Goal: Task Accomplishment & Management: Complete application form

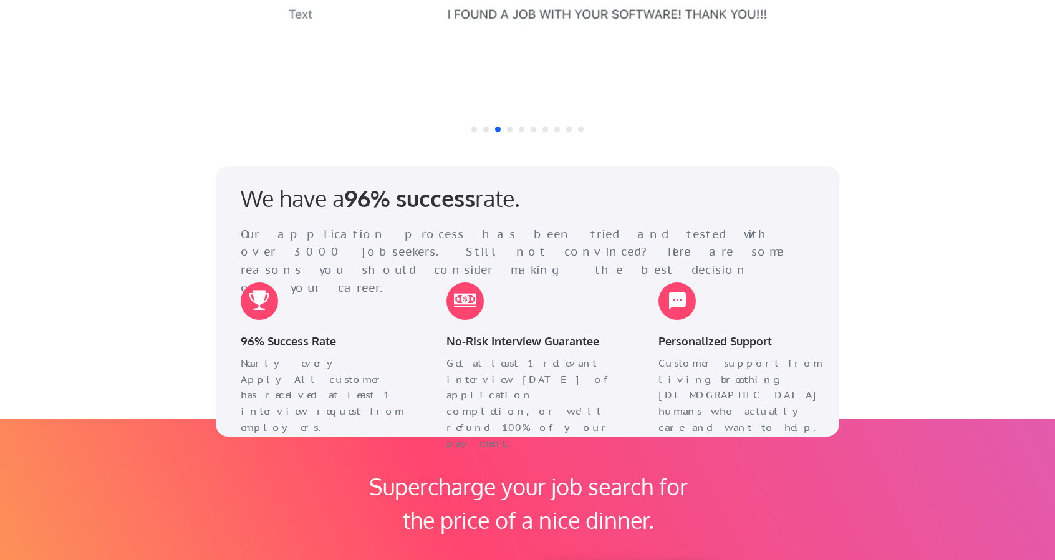
scroll to position [1477, 0]
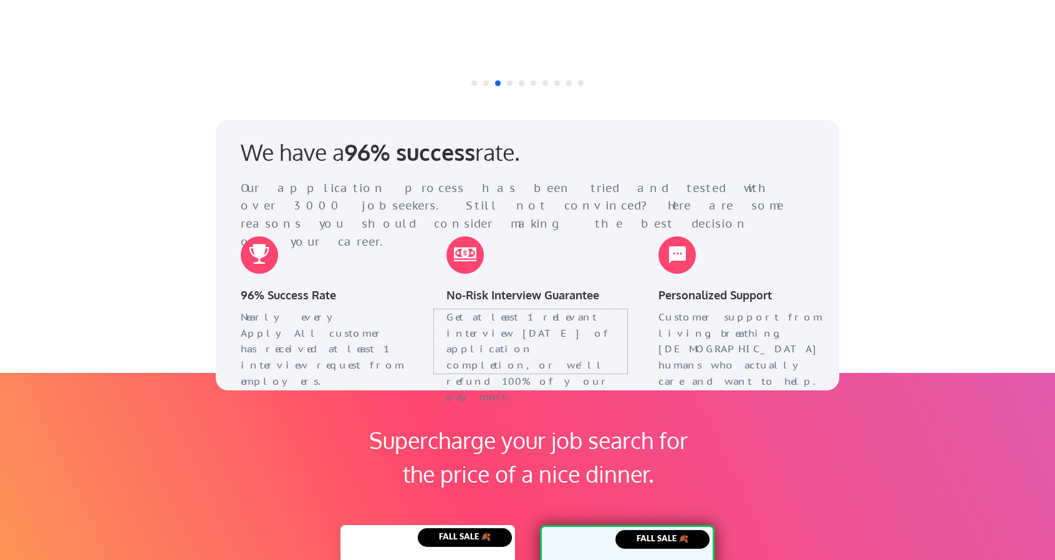
drag, startPoint x: 441, startPoint y: 316, endPoint x: 561, endPoint y: 373, distance: 132.5
click at [561, 373] on div "We have a 96% success rate. Our application process has been tried and tested w…" at bounding box center [527, 255] width 623 height 270
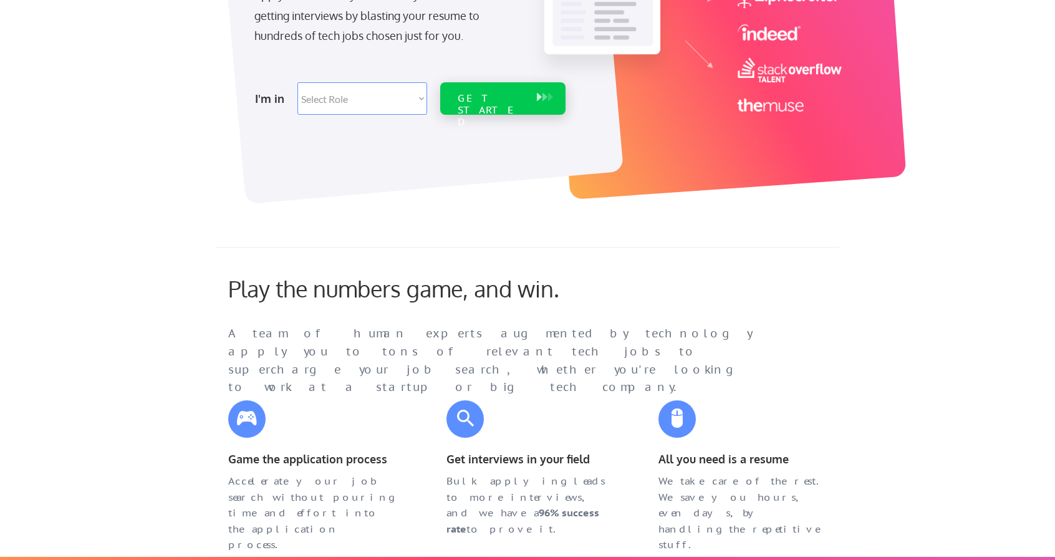
scroll to position [0, 0]
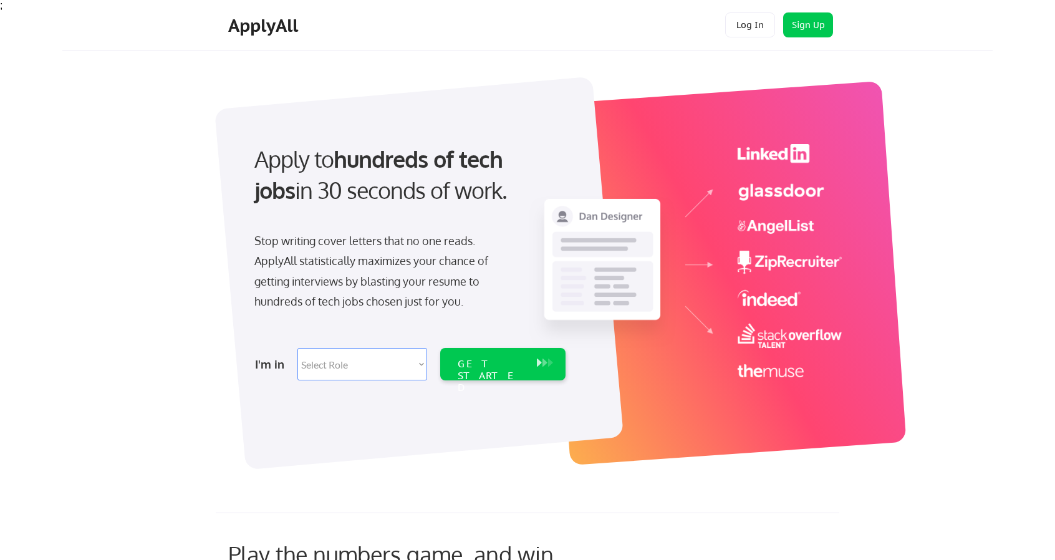
click at [381, 351] on select "Select Role Software Engineering Product Management Customer Success Sales UI/U…" at bounding box center [362, 364] width 130 height 32
select select ""it_security""
click at [297, 348] on select "Select Role Software Engineering Product Management Customer Success Sales UI/U…" at bounding box center [362, 364] width 130 height 32
select select ""it_security""
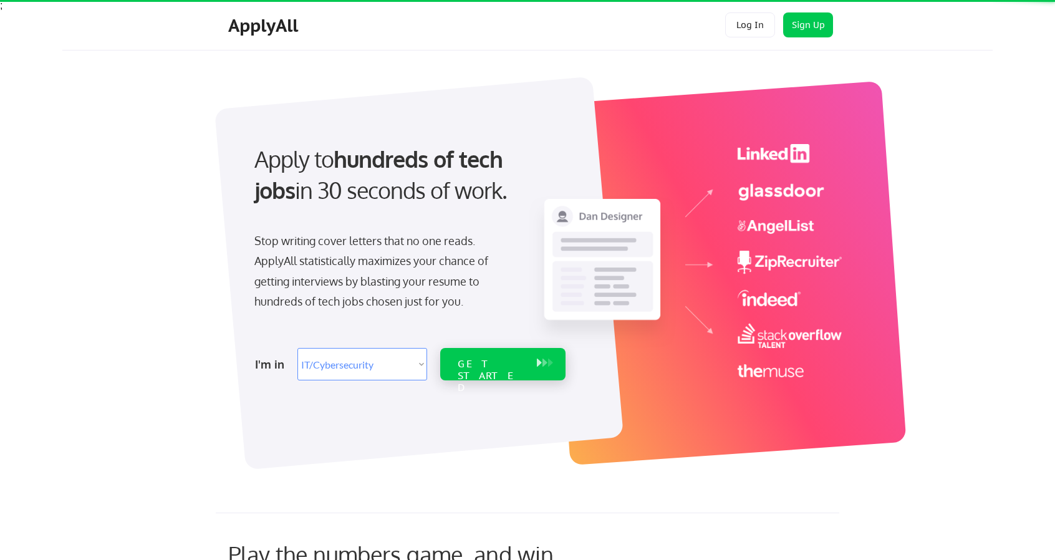
click at [507, 355] on div "GET STARTED" at bounding box center [490, 364] width 79 height 32
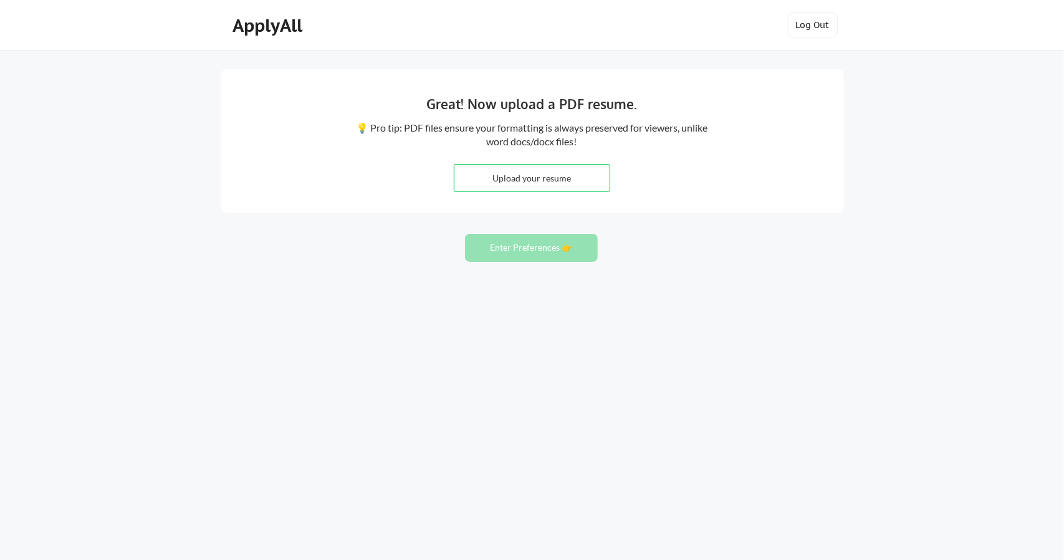
click at [527, 174] on input "file" at bounding box center [531, 178] width 155 height 27
type input "C:\fakepath\Faraz Khurshid Resume.pdf"
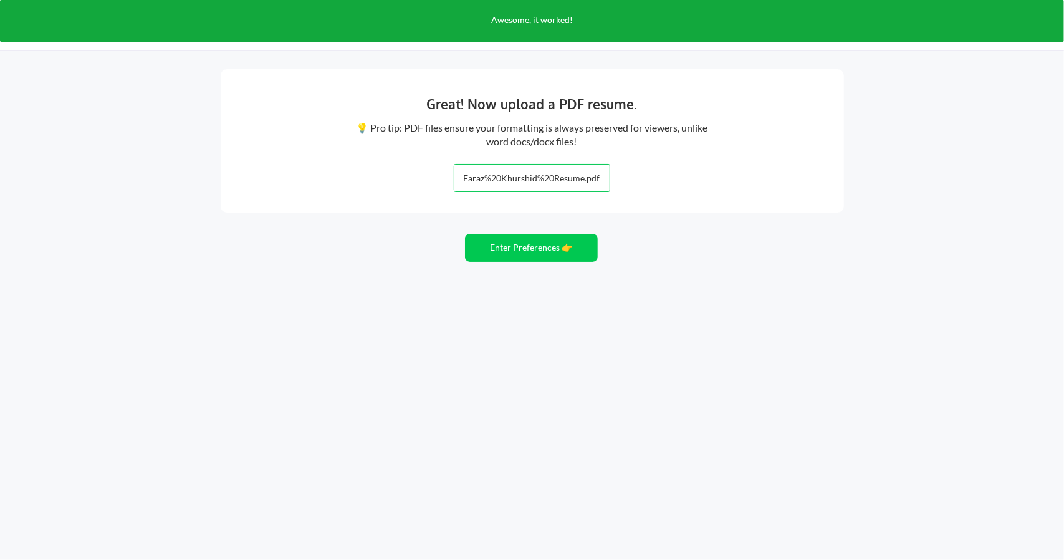
click at [532, 192] on div "Great! Now upload a PDF resume. 💡 Pro tip: PDF files ensure your formatting is …" at bounding box center [532, 140] width 623 height 143
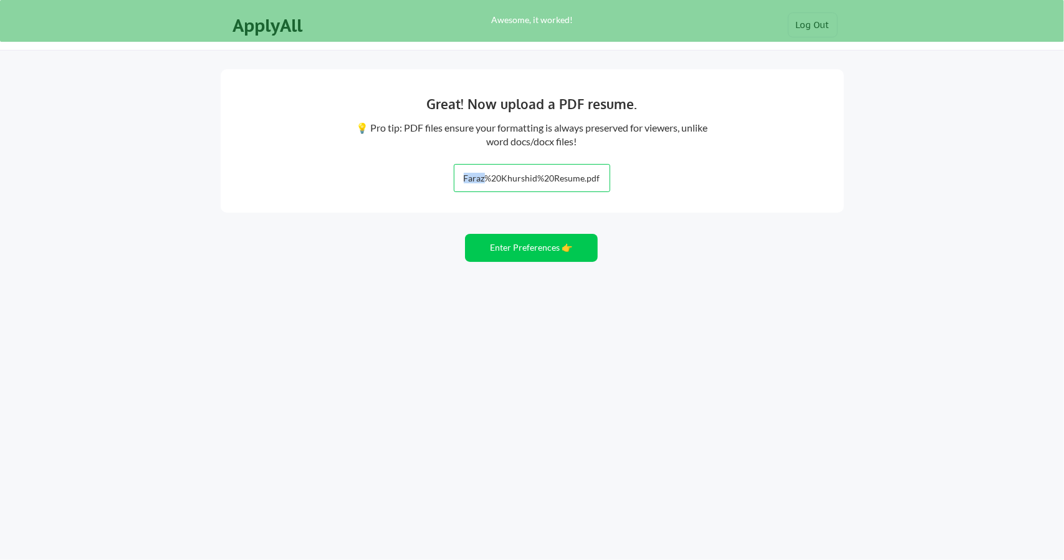
click at [532, 192] on div "Great! Now upload a PDF resume. 💡 Pro tip: PDF files ensure your formatting is …" at bounding box center [532, 140] width 623 height 143
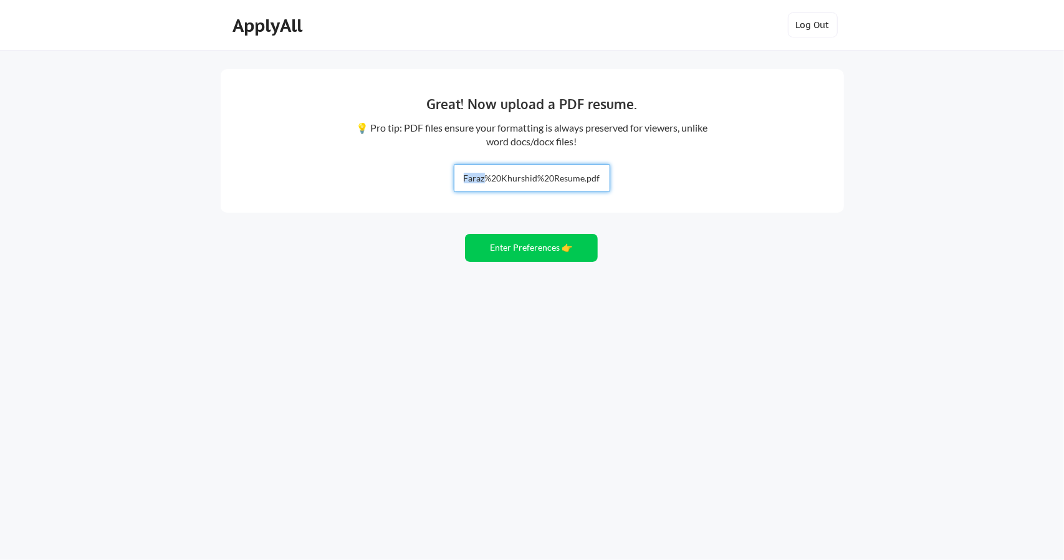
click at [550, 187] on input "file" at bounding box center [531, 178] width 155 height 27
click at [557, 254] on button "Enter Preferences 👉" at bounding box center [531, 248] width 133 height 28
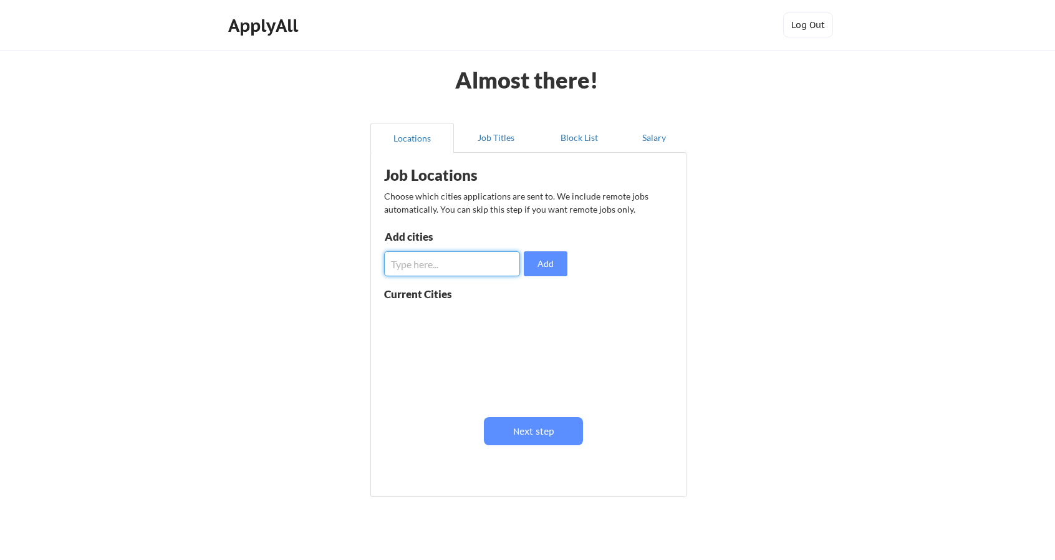
click at [469, 252] on input "input" at bounding box center [452, 263] width 136 height 25
click at [487, 145] on button "Job Titles" at bounding box center [496, 138] width 84 height 30
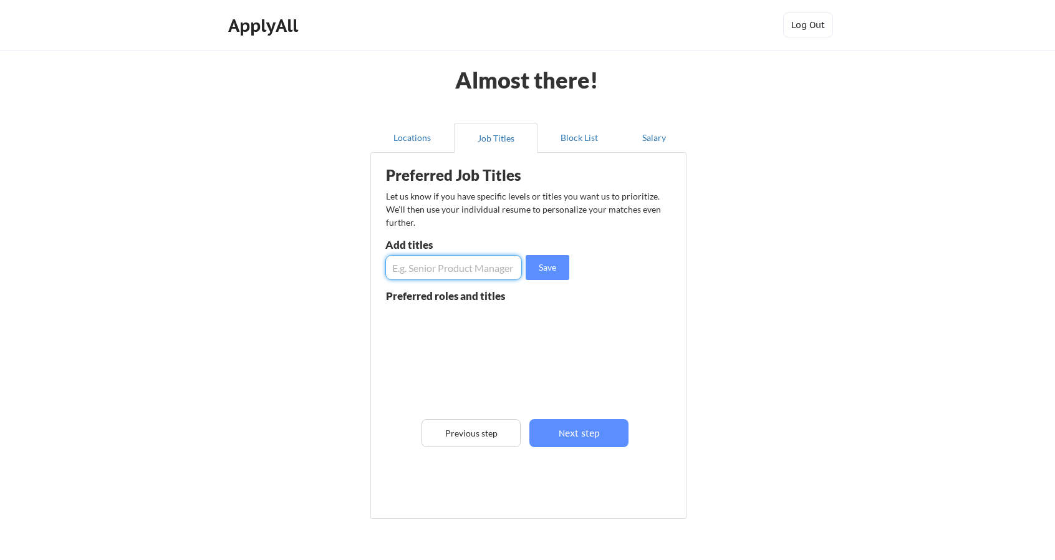
click at [463, 273] on input "input" at bounding box center [453, 267] width 137 height 25
type input "DevOps Engineer"
click at [545, 267] on button "Save" at bounding box center [548, 267] width 44 height 25
click at [458, 274] on input "input" at bounding box center [453, 267] width 137 height 25
type input "Systems Engineer"
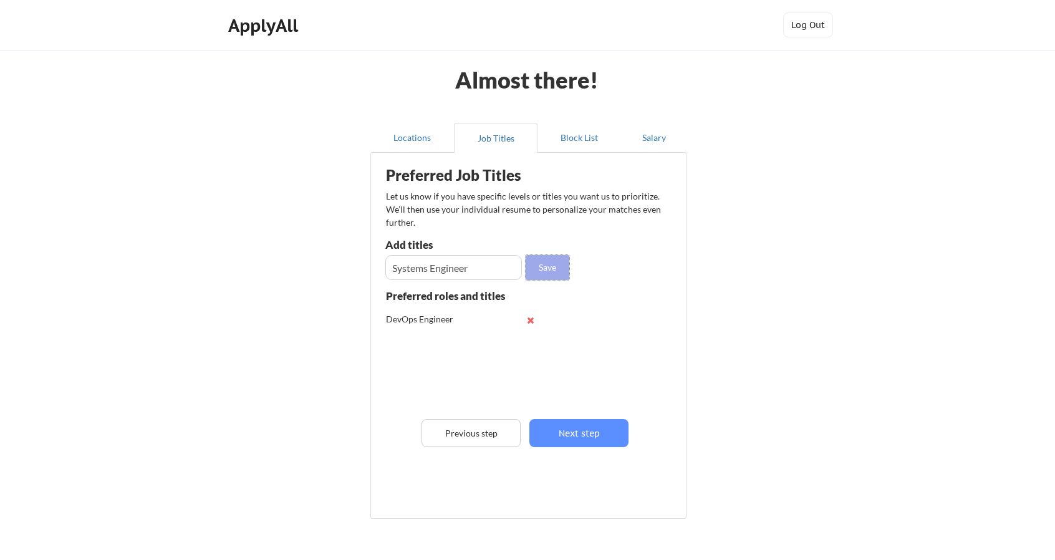
click at [530, 271] on button "Save" at bounding box center [548, 267] width 44 height 25
click at [460, 275] on input "input" at bounding box center [453, 267] width 137 height 25
type input "Site Reliability Engineer"
click at [551, 279] on button "Save" at bounding box center [548, 267] width 44 height 25
click at [469, 264] on input "input" at bounding box center [453, 267] width 137 height 25
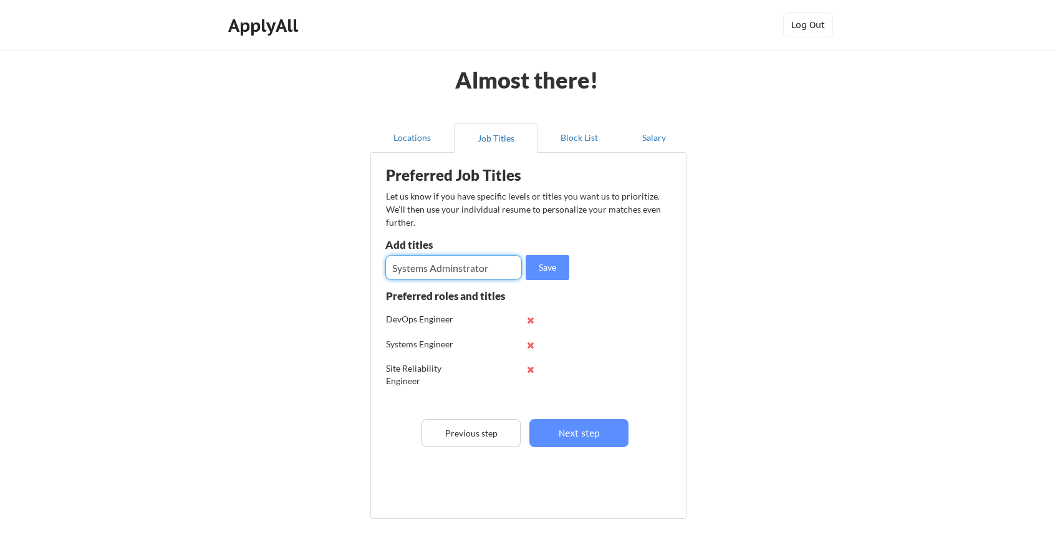
click at [469, 264] on input "input" at bounding box center [453, 267] width 137 height 25
type input "Systems Administrator"
click at [558, 271] on button "Save" at bounding box center [548, 267] width 44 height 25
click at [414, 145] on button "Locations" at bounding box center [412, 138] width 84 height 30
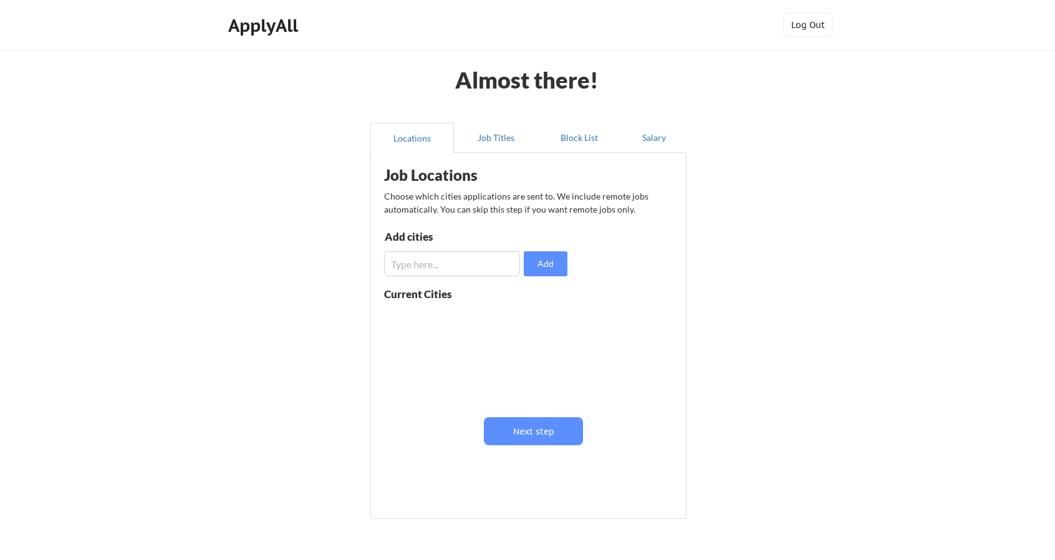
click at [430, 266] on input "input" at bounding box center [452, 263] width 136 height 25
type input "[US_STATE]"
click at [543, 255] on button "Add" at bounding box center [546, 263] width 44 height 25
click at [563, 130] on button "Block List" at bounding box center [579, 138] width 84 height 30
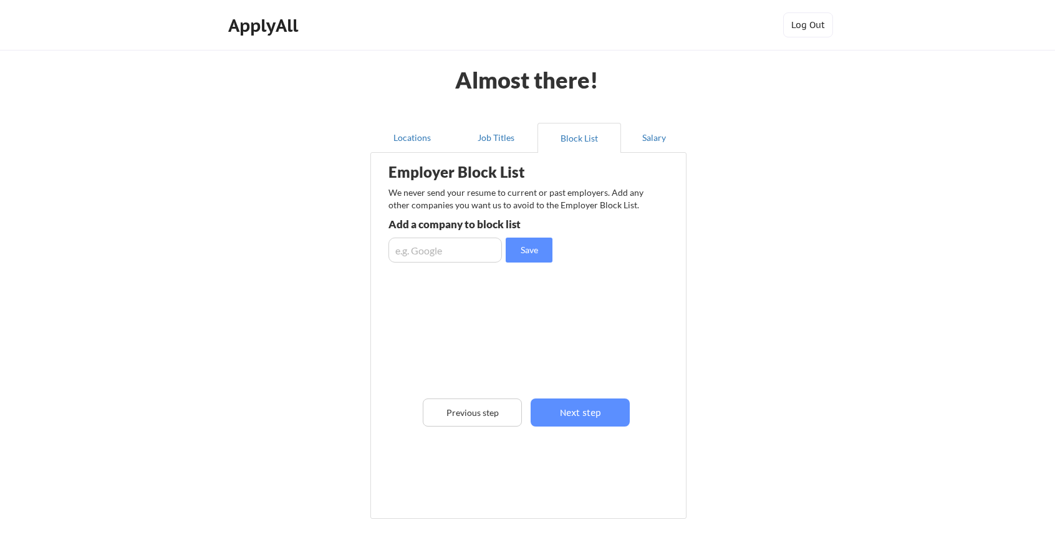
click at [704, 133] on div "Almost there! Locations Job Titles Block List Salary Employer Block List We nev…" at bounding box center [527, 316] width 1055 height 633
click at [661, 137] on button "Salary" at bounding box center [653, 138] width 65 height 30
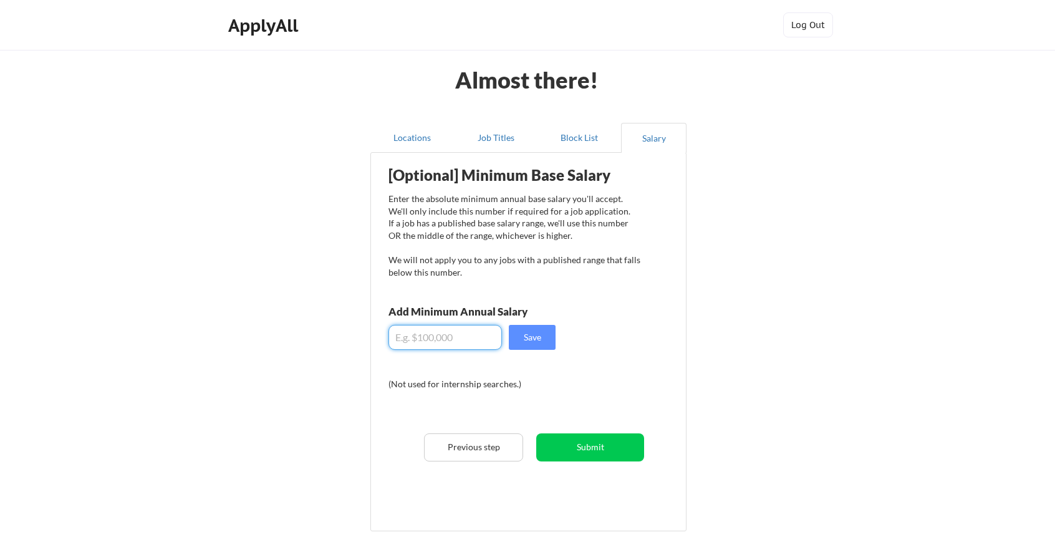
click at [469, 329] on input "input" at bounding box center [444, 337] width 113 height 25
type input "$100,000"
click at [525, 350] on div "[Optional] Minimum Base Salary Enter the absolute minimum annual base salary yo…" at bounding box center [531, 337] width 308 height 357
click at [535, 343] on button "Save" at bounding box center [532, 337] width 47 height 25
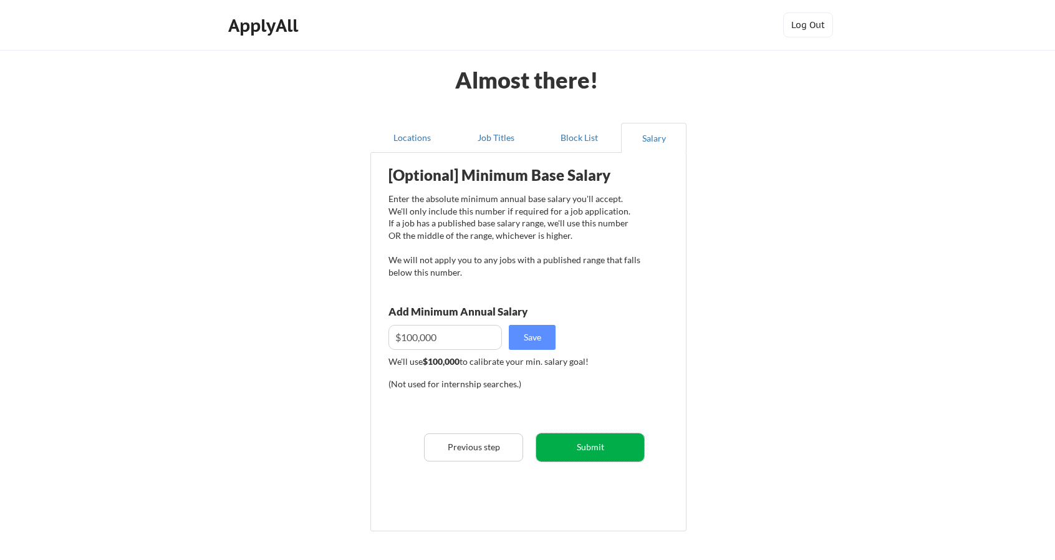
click at [589, 444] on button "Submit" at bounding box center [590, 447] width 108 height 28
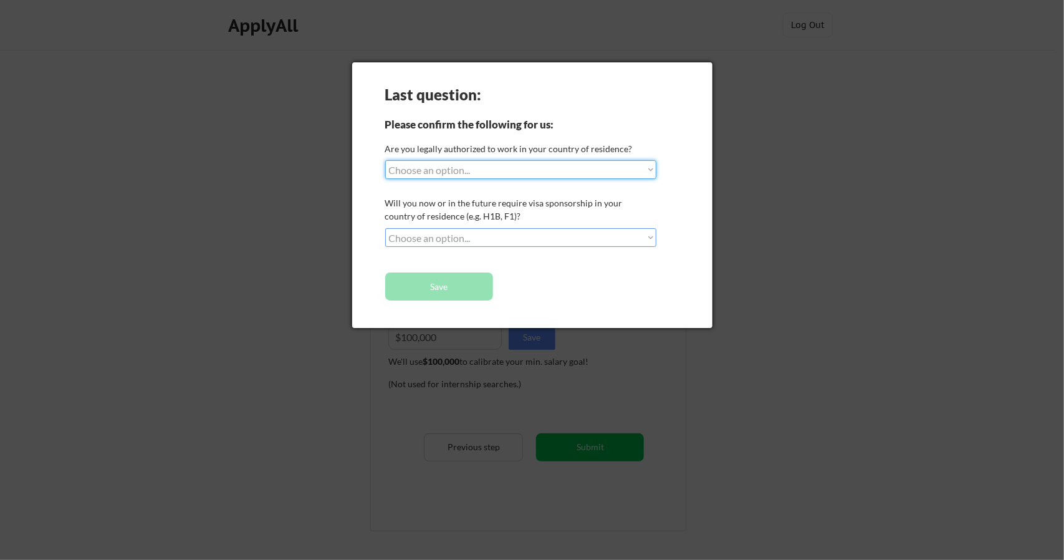
click at [478, 145] on div "Are you legally authorized to work in your country of residence?" at bounding box center [519, 148] width 268 height 13
click at [480, 171] on select "Choose an option... Yes, I am a US Citizen Yes, I am a Canadian Citizen Yes, I …" at bounding box center [520, 169] width 271 height 19
select select ""yes__i_am_a_us_citizen""
click at [385, 160] on select "Choose an option... Yes, I am a US Citizen Yes, I am a Canadian Citizen Yes, I …" at bounding box center [520, 169] width 271 height 19
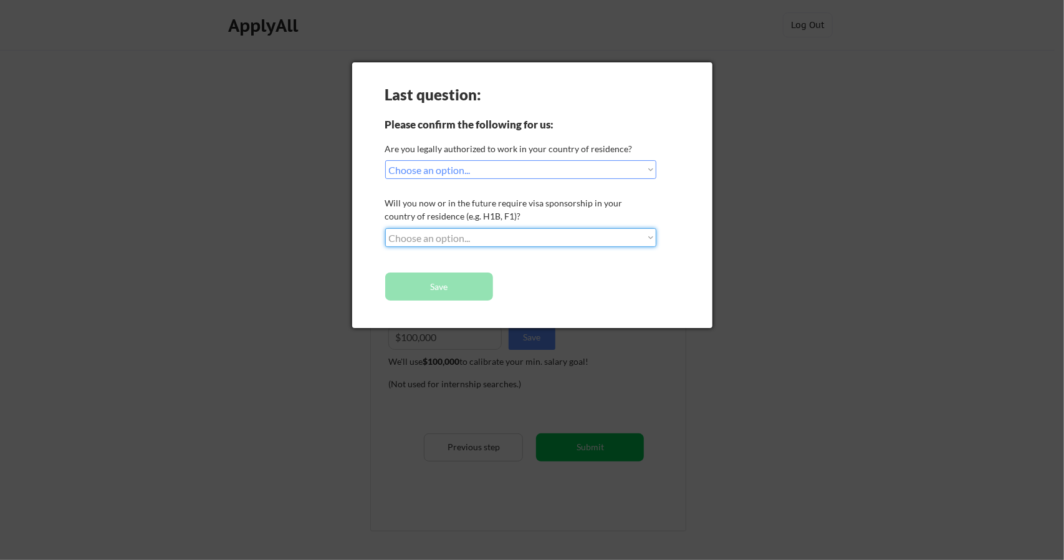
click at [474, 238] on select "Choose an option... No, I will not need sponsorship Yes, I will need sponsorship" at bounding box center [520, 237] width 271 height 19
select select ""no__i_will_not_need_sponsorship""
click at [385, 228] on select "Choose an option... No, I will not need sponsorship Yes, I will need sponsorship" at bounding box center [520, 237] width 271 height 19
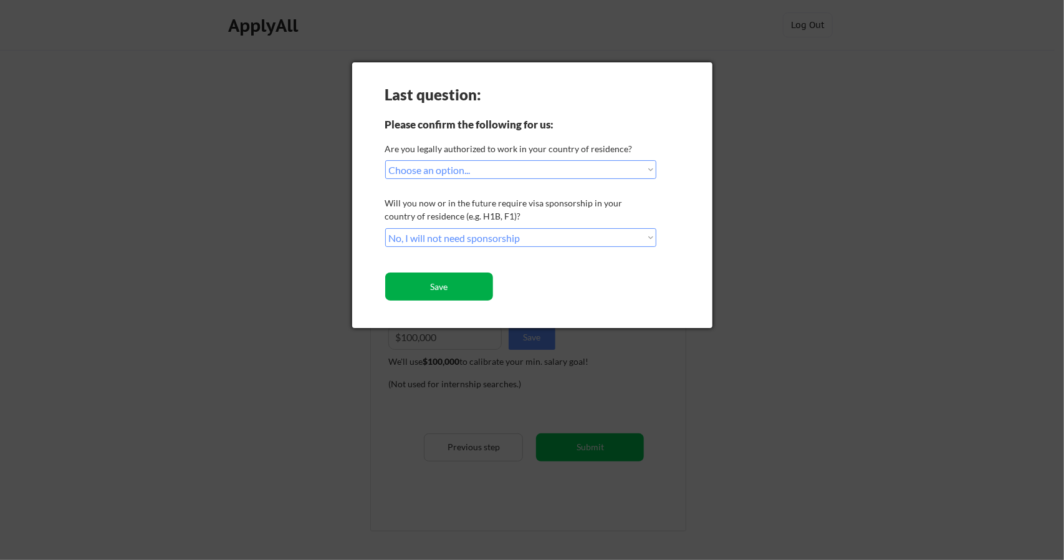
click at [479, 282] on button "Save" at bounding box center [439, 286] width 108 height 28
